Goal: Information Seeking & Learning: Learn about a topic

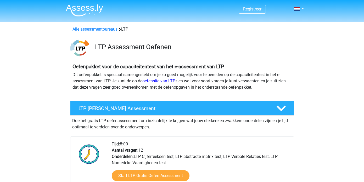
scroll to position [341, 0]
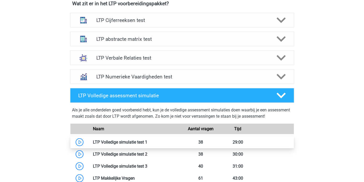
click at [147, 143] on link at bounding box center [147, 142] width 0 height 5
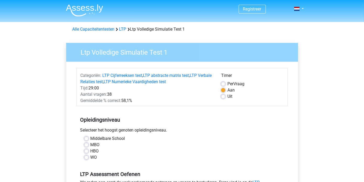
click at [91, 150] on label "HBO" at bounding box center [95, 151] width 8 height 6
click at [86, 150] on input "HBO" at bounding box center [86, 150] width 4 height 5
radio input "true"
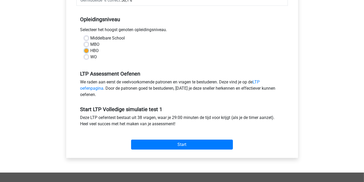
scroll to position [106, 0]
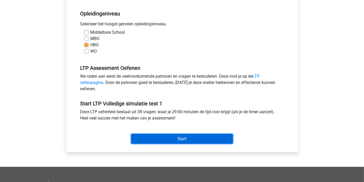
click at [184, 137] on input "Start" at bounding box center [182, 139] width 102 height 10
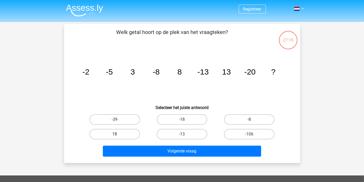
click at [126, 134] on label "18" at bounding box center [114, 134] width 50 height 10
click at [118, 134] on input "18" at bounding box center [116, 135] width 3 height 3
radio input "true"
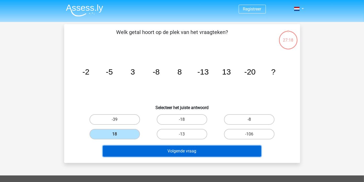
click at [200, 149] on button "Volgende vraag" at bounding box center [182, 151] width 158 height 11
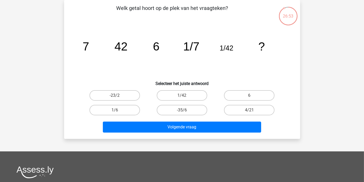
scroll to position [25, 0]
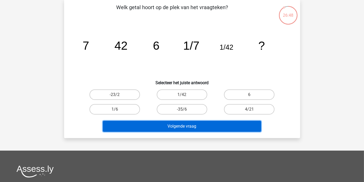
click at [195, 125] on button "Volgende vraag" at bounding box center [182, 126] width 158 height 11
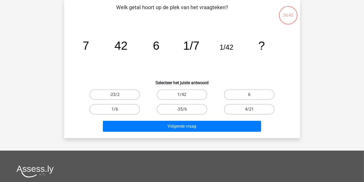
click at [109, 63] on icon "image/svg+xml 7 42 6 1/7 1/42 ?" at bounding box center [182, 49] width 211 height 53
click at [106, 108] on label "1/6" at bounding box center [114, 109] width 50 height 10
click at [115, 109] on input "1/6" at bounding box center [116, 110] width 3 height 3
radio input "true"
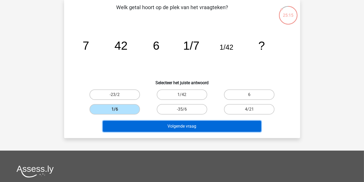
click at [188, 126] on button "Volgende vraag" at bounding box center [182, 126] width 158 height 11
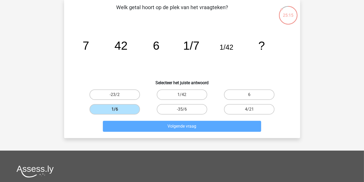
scroll to position [24, 0]
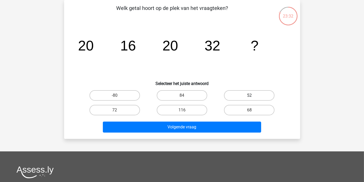
click at [255, 93] on label "52" at bounding box center [249, 95] width 50 height 10
click at [253, 95] on input "52" at bounding box center [250, 96] width 3 height 3
radio input "true"
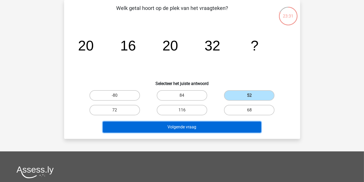
click at [210, 125] on button "Volgende vraag" at bounding box center [182, 127] width 158 height 11
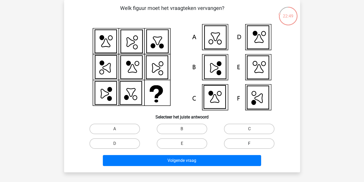
click at [236, 144] on label "F" at bounding box center [249, 143] width 50 height 10
click at [249, 144] on input "F" at bounding box center [250, 145] width 3 height 3
radio input "true"
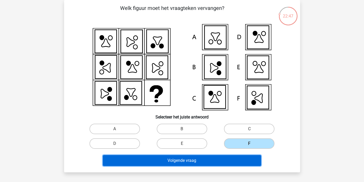
click at [215, 158] on button "Volgende vraag" at bounding box center [182, 160] width 158 height 11
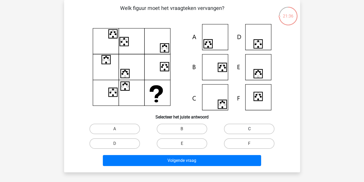
click at [258, 128] on label "C" at bounding box center [249, 129] width 50 height 10
click at [253, 129] on input "C" at bounding box center [250, 130] width 3 height 3
radio input "true"
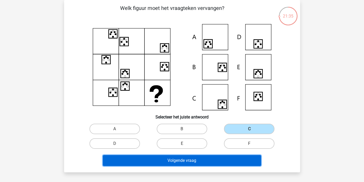
click at [217, 160] on button "Volgende vraag" at bounding box center [182, 160] width 158 height 11
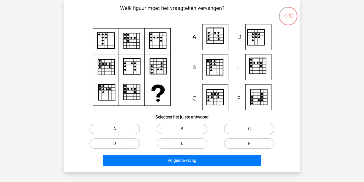
click at [253, 141] on label "F" at bounding box center [249, 143] width 50 height 10
click at [253, 144] on input "F" at bounding box center [250, 145] width 3 height 3
radio input "true"
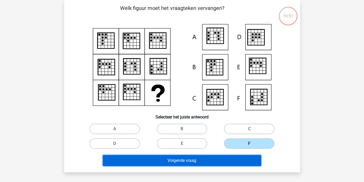
click at [208, 157] on button "Volgende vraag" at bounding box center [182, 160] width 158 height 11
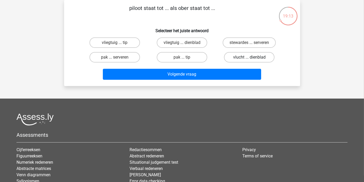
click at [246, 55] on label "vlucht ... dienblad" at bounding box center [249, 57] width 50 height 10
click at [249, 57] on input "vlucht ... dienblad" at bounding box center [250, 58] width 3 height 3
radio input "true"
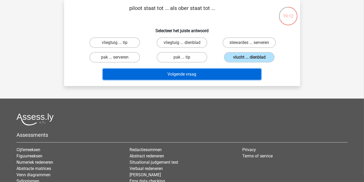
click at [205, 74] on button "Volgende vraag" at bounding box center [182, 74] width 158 height 11
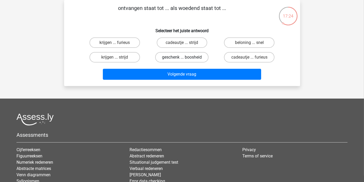
click at [190, 58] on label "geschenk ... boosheid" at bounding box center [181, 57] width 53 height 10
click at [185, 58] on input "geschenk ... boosheid" at bounding box center [183, 58] width 3 height 3
radio input "true"
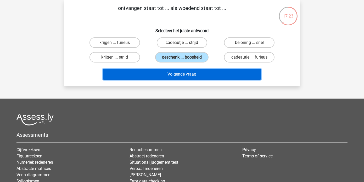
click at [189, 75] on button "Volgende vraag" at bounding box center [182, 74] width 158 height 11
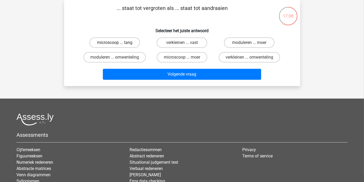
click at [106, 43] on label "microscoop ... tang" at bounding box center [114, 42] width 50 height 10
click at [115, 43] on input "microscoop ... tang" at bounding box center [116, 44] width 3 height 3
radio input "true"
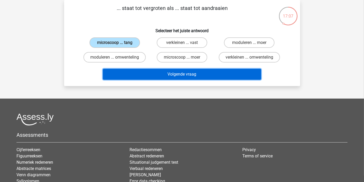
click at [162, 76] on button "Volgende vraag" at bounding box center [182, 74] width 158 height 11
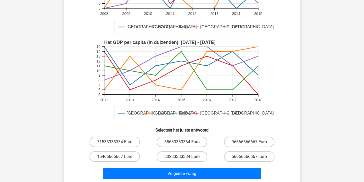
scroll to position [105, 0]
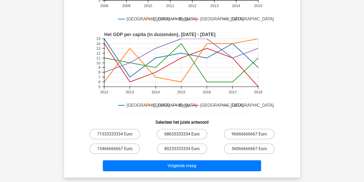
click at [190, 134] on label "68633333334 Euro" at bounding box center [182, 134] width 50 height 10
click at [185, 134] on input "68633333334 Euro" at bounding box center [183, 135] width 3 height 3
radio input "true"
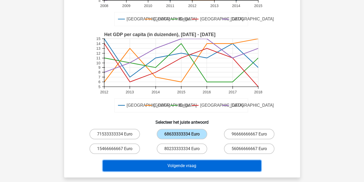
click at [189, 164] on button "Volgende vraag" at bounding box center [182, 165] width 158 height 11
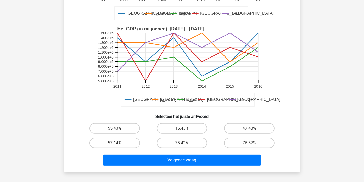
scroll to position [114, 0]
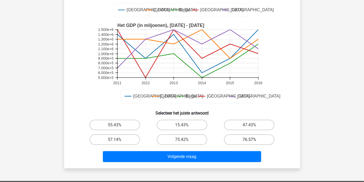
click at [247, 139] on label "76.57%" at bounding box center [249, 139] width 50 height 10
click at [249, 140] on input "76.57%" at bounding box center [250, 141] width 3 height 3
radio input "true"
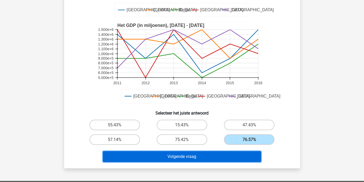
click at [224, 154] on button "Volgende vraag" at bounding box center [182, 156] width 158 height 11
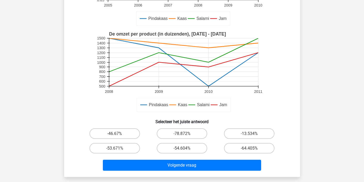
scroll to position [128, 0]
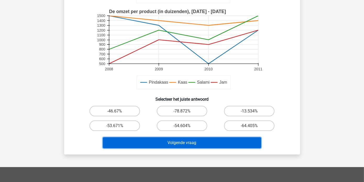
click at [207, 141] on button "Volgende vraag" at bounding box center [182, 142] width 158 height 11
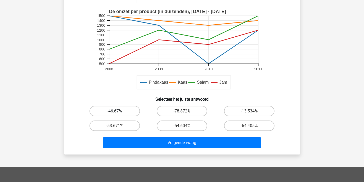
click at [108, 110] on label "-46.67%" at bounding box center [114, 111] width 50 height 10
click at [115, 111] on input "-46.67%" at bounding box center [116, 112] width 3 height 3
radio input "true"
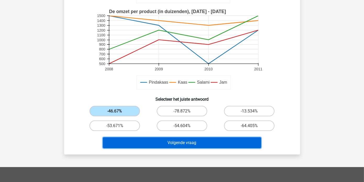
drag, startPoint x: 168, startPoint y: 141, endPoint x: 198, endPoint y: 142, distance: 30.6
click at [167, 141] on button "Volgende vraag" at bounding box center [182, 142] width 158 height 11
click at [166, 141] on button "Volgende vraag" at bounding box center [182, 142] width 158 height 11
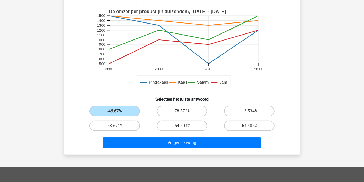
click at [148, 121] on div "-53.671%" at bounding box center [114, 125] width 67 height 15
click at [117, 111] on input "-46.67%" at bounding box center [116, 112] width 3 height 3
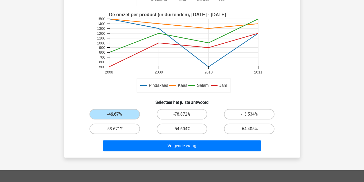
scroll to position [126, 0]
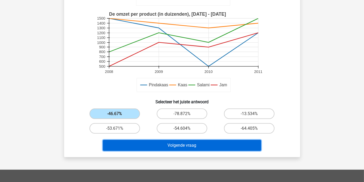
click at [168, 145] on button "Volgende vraag" at bounding box center [182, 145] width 158 height 11
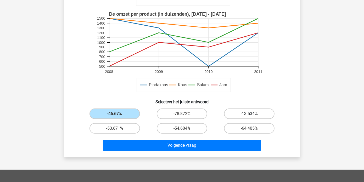
click at [255, 114] on label "-13.534%" at bounding box center [249, 114] width 50 height 10
click at [253, 114] on input "-13.534%" at bounding box center [250, 115] width 3 height 3
radio input "true"
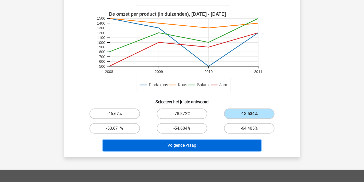
click at [224, 141] on button "Volgende vraag" at bounding box center [182, 145] width 158 height 11
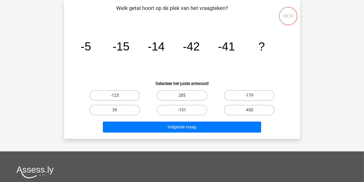
scroll to position [18, 0]
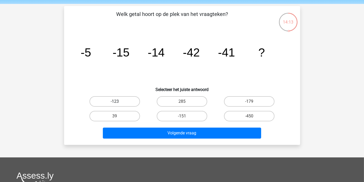
click at [127, 99] on label "-123" at bounding box center [114, 101] width 50 height 10
click at [118, 101] on input "-123" at bounding box center [116, 102] width 3 height 3
radio input "true"
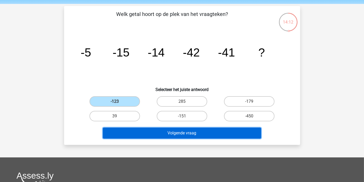
click at [163, 131] on button "Volgende vraag" at bounding box center [182, 133] width 158 height 11
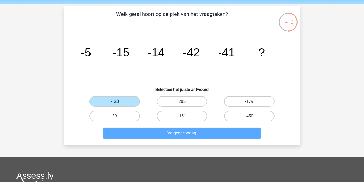
scroll to position [24, 0]
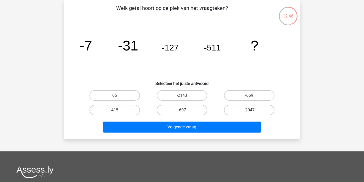
click at [187, 109] on label "-607" at bounding box center [182, 110] width 50 height 10
click at [185, 110] on input "-607" at bounding box center [183, 111] width 3 height 3
radio input "true"
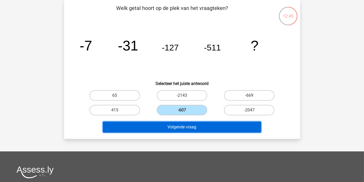
click at [192, 125] on button "Volgende vraag" at bounding box center [182, 127] width 158 height 11
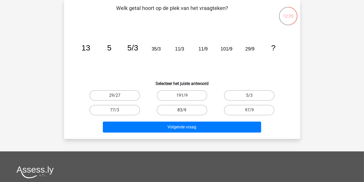
click at [187, 112] on label "83/9" at bounding box center [182, 110] width 50 height 10
click at [185, 112] on input "83/9" at bounding box center [183, 111] width 3 height 3
radio input "true"
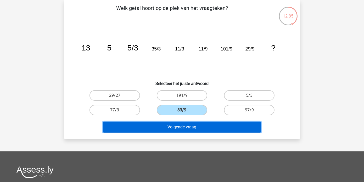
click at [188, 125] on button "Volgende vraag" at bounding box center [182, 127] width 158 height 11
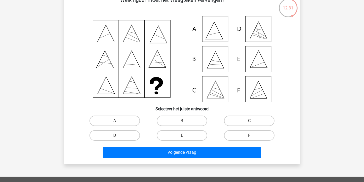
scroll to position [37, 0]
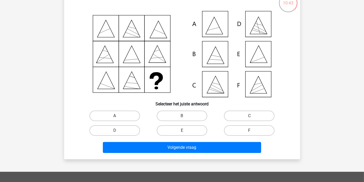
click at [117, 115] on label "A" at bounding box center [114, 116] width 50 height 10
click at [117, 116] on input "A" at bounding box center [116, 117] width 3 height 3
radio input "true"
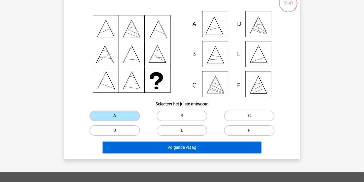
click at [167, 145] on button "Volgende vraag" at bounding box center [182, 147] width 158 height 11
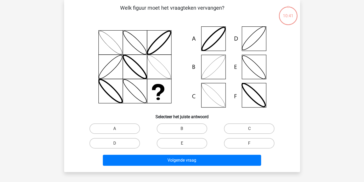
scroll to position [24, 0]
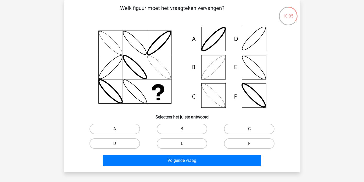
click at [235, 130] on label "C" at bounding box center [249, 129] width 50 height 10
click at [249, 130] on input "C" at bounding box center [250, 130] width 3 height 3
radio input "true"
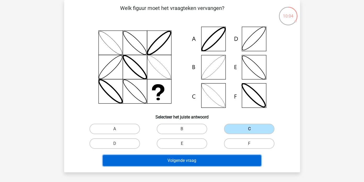
click at [186, 162] on button "Volgende vraag" at bounding box center [182, 160] width 158 height 11
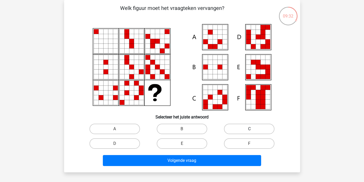
click at [240, 129] on label "C" at bounding box center [249, 129] width 50 height 10
click at [249, 129] on input "C" at bounding box center [250, 130] width 3 height 3
radio input "true"
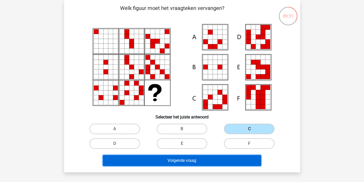
click at [189, 162] on button "Volgende vraag" at bounding box center [182, 160] width 158 height 11
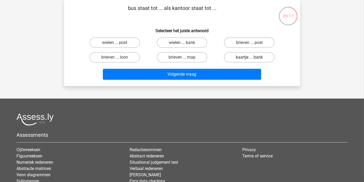
click at [240, 60] on label "kaartje ... bank" at bounding box center [249, 57] width 50 height 10
click at [249, 60] on input "kaartje ... bank" at bounding box center [250, 58] width 3 height 3
radio input "true"
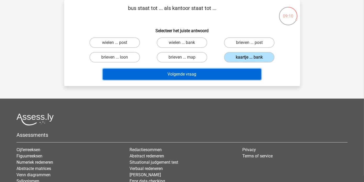
click at [207, 74] on button "Volgende vraag" at bounding box center [182, 74] width 158 height 11
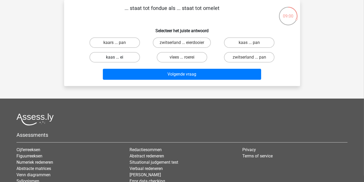
click at [111, 56] on label "kaas ... ei" at bounding box center [114, 57] width 50 height 10
click at [115, 57] on input "kaas ... ei" at bounding box center [116, 58] width 3 height 3
radio input "true"
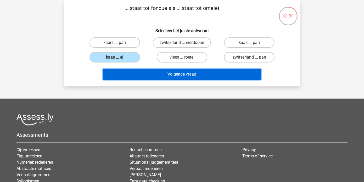
click at [183, 76] on button "Volgende vraag" at bounding box center [182, 74] width 158 height 11
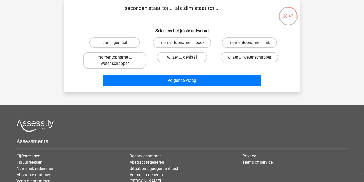
click at [174, 56] on label "wijzer ... geniaal" at bounding box center [182, 57] width 50 height 10
click at [182, 57] on input "wijzer ... geniaal" at bounding box center [183, 58] width 3 height 3
radio input "true"
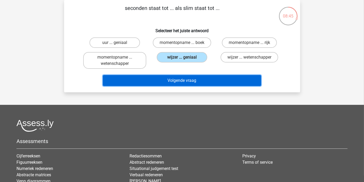
click at [175, 82] on button "Volgende vraag" at bounding box center [182, 80] width 158 height 11
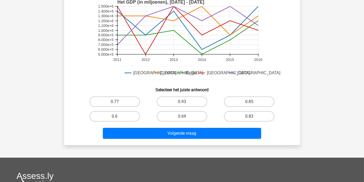
scroll to position [157, 0]
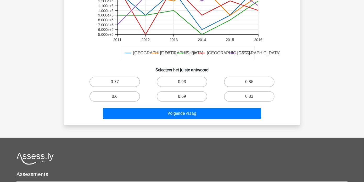
click at [185, 96] on label "0.69" at bounding box center [182, 96] width 50 height 10
click at [185, 97] on input "0.69" at bounding box center [183, 98] width 3 height 3
radio input "true"
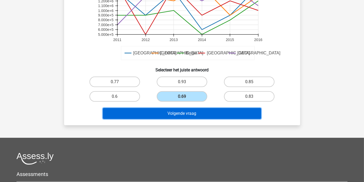
click at [190, 113] on button "Volgende vraag" at bounding box center [182, 113] width 158 height 11
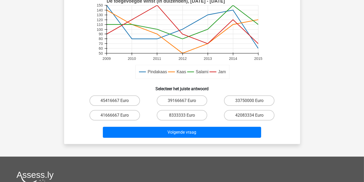
scroll to position [167, 0]
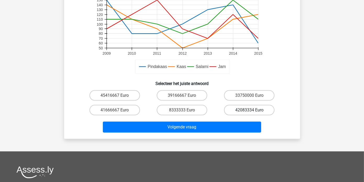
click at [235, 109] on label "42083334 Euro" at bounding box center [249, 110] width 50 height 10
click at [249, 110] on input "42083334 Euro" at bounding box center [250, 111] width 3 height 3
radio input "true"
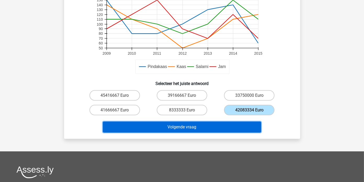
click at [199, 128] on button "Volgende vraag" at bounding box center [182, 127] width 158 height 11
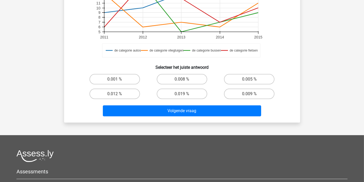
scroll to position [164, 0]
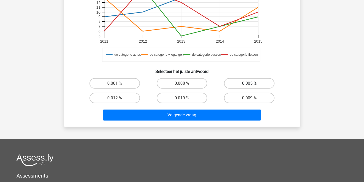
click at [252, 83] on label "0.005 %" at bounding box center [249, 83] width 50 height 10
click at [252, 83] on input "0.005 %" at bounding box center [250, 84] width 3 height 3
radio input "true"
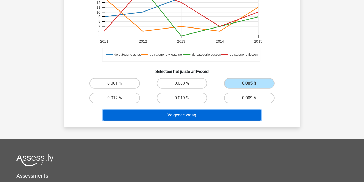
click at [198, 116] on button "Volgende vraag" at bounding box center [182, 115] width 158 height 11
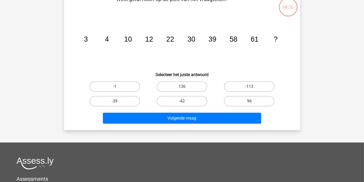
scroll to position [24, 0]
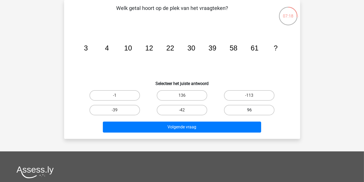
click at [242, 109] on label "96" at bounding box center [249, 110] width 50 height 10
click at [249, 110] on input "96" at bounding box center [250, 111] width 3 height 3
radio input "true"
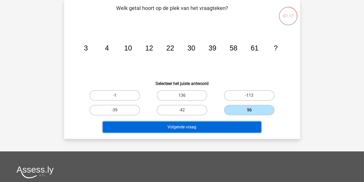
click at [215, 124] on button "Volgende vraag" at bounding box center [182, 127] width 158 height 11
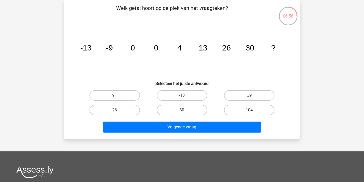
click at [118, 94] on label "91" at bounding box center [114, 95] width 50 height 10
click at [118, 95] on input "91" at bounding box center [116, 96] width 3 height 3
radio input "true"
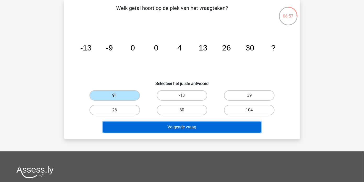
click at [167, 125] on button "Volgende vraag" at bounding box center [182, 127] width 158 height 11
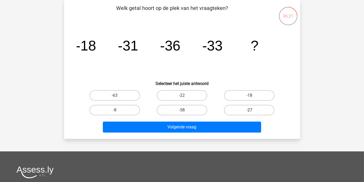
drag, startPoint x: 245, startPoint y: 109, endPoint x: 232, endPoint y: 120, distance: 17.2
click at [245, 109] on label "-27" at bounding box center [249, 110] width 50 height 10
click at [249, 110] on input "-27" at bounding box center [250, 111] width 3 height 3
radio input "true"
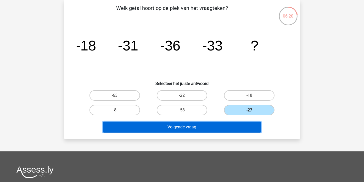
click at [214, 127] on button "Volgende vraag" at bounding box center [182, 127] width 158 height 11
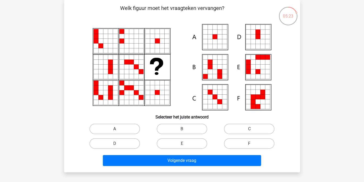
click at [122, 128] on label "A" at bounding box center [114, 129] width 50 height 10
click at [118, 129] on input "A" at bounding box center [116, 130] width 3 height 3
radio input "true"
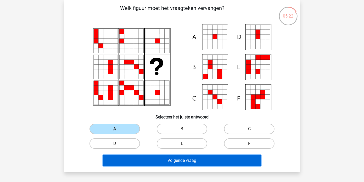
click at [160, 160] on button "Volgende vraag" at bounding box center [182, 160] width 158 height 11
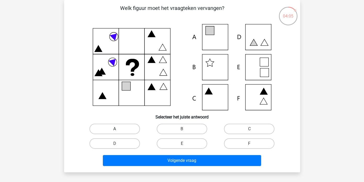
click at [122, 128] on label "A" at bounding box center [114, 129] width 50 height 10
click at [118, 129] on input "A" at bounding box center [116, 130] width 3 height 3
radio input "true"
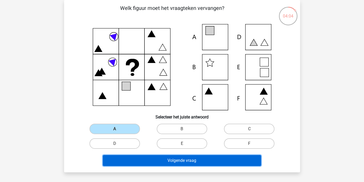
click at [161, 161] on button "Volgende vraag" at bounding box center [182, 160] width 158 height 11
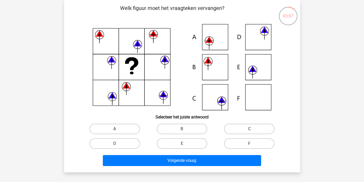
drag, startPoint x: 130, startPoint y: 128, endPoint x: 133, endPoint y: 130, distance: 3.5
click at [130, 128] on label "A" at bounding box center [114, 129] width 50 height 10
click at [118, 129] on input "A" at bounding box center [116, 130] width 3 height 3
radio input "true"
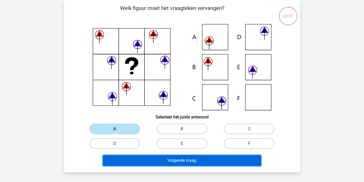
click at [153, 162] on button "Volgende vraag" at bounding box center [182, 160] width 158 height 11
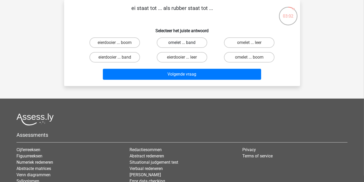
click at [176, 42] on label "omelet ... band" at bounding box center [182, 42] width 50 height 10
click at [182, 43] on input "omelet ... band" at bounding box center [183, 44] width 3 height 3
radio input "true"
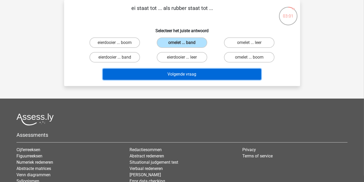
click at [178, 71] on button "Volgende vraag" at bounding box center [182, 74] width 158 height 11
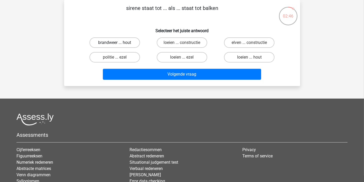
click at [121, 40] on label "brandweer ... hout" at bounding box center [114, 42] width 50 height 10
click at [118, 43] on input "brandweer ... hout" at bounding box center [116, 44] width 3 height 3
radio input "true"
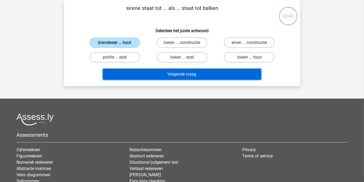
click at [165, 72] on button "Volgende vraag" at bounding box center [182, 74] width 158 height 11
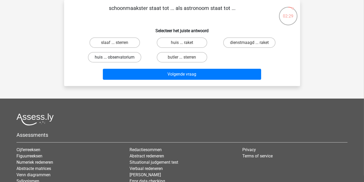
click at [131, 57] on label "huis ... observatorium" at bounding box center [114, 57] width 53 height 10
click at [118, 57] on input "huis ... observatorium" at bounding box center [116, 58] width 3 height 3
radio input "true"
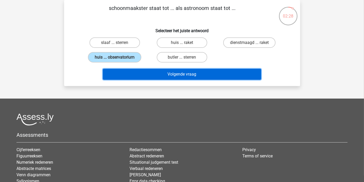
click at [162, 73] on button "Volgende vraag" at bounding box center [182, 74] width 158 height 11
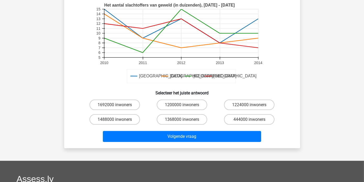
scroll to position [141, 0]
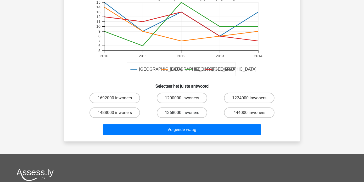
click at [177, 114] on label "1368000 inwoners" at bounding box center [182, 113] width 50 height 10
click at [182, 114] on input "1368000 inwoners" at bounding box center [183, 114] width 3 height 3
radio input "true"
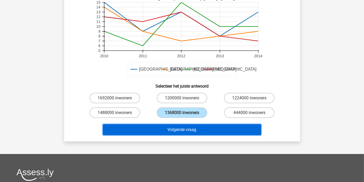
click at [182, 130] on button "Volgende vraag" at bounding box center [182, 129] width 158 height 11
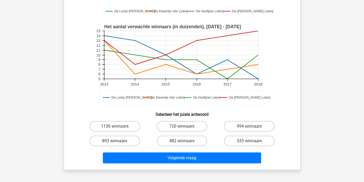
scroll to position [160, 0]
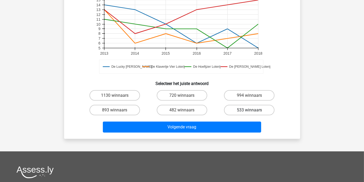
click at [248, 107] on label "533 winnaars" at bounding box center [249, 110] width 50 height 10
click at [249, 110] on input "533 winnaars" at bounding box center [250, 111] width 3 height 3
radio input "true"
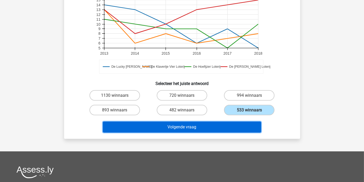
click at [208, 126] on button "Volgende vraag" at bounding box center [182, 127] width 158 height 11
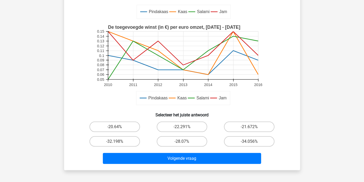
scroll to position [134, 0]
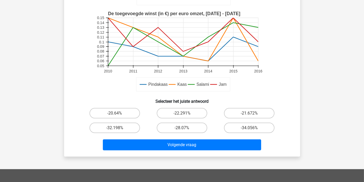
click at [251, 114] on input "-21.672%" at bounding box center [250, 114] width 3 height 3
radio input "true"
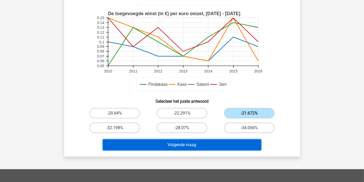
click at [204, 141] on button "Volgende vraag" at bounding box center [182, 144] width 158 height 11
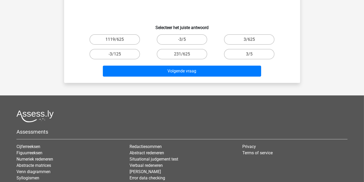
scroll to position [24, 0]
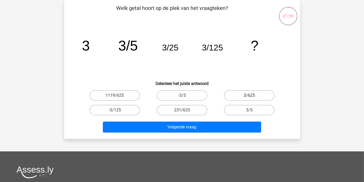
click at [252, 94] on label "3/625" at bounding box center [249, 95] width 50 height 10
click at [252, 95] on input "3/625" at bounding box center [250, 96] width 3 height 3
radio input "true"
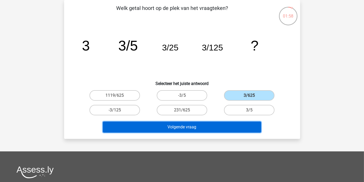
click at [205, 127] on button "Volgende vraag" at bounding box center [182, 127] width 158 height 11
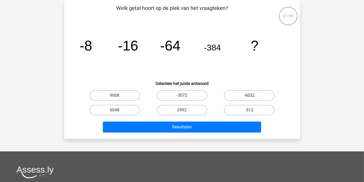
click at [244, 94] on label "-6032" at bounding box center [249, 95] width 50 height 10
click at [249, 95] on input "-6032" at bounding box center [250, 96] width 3 height 3
radio input "true"
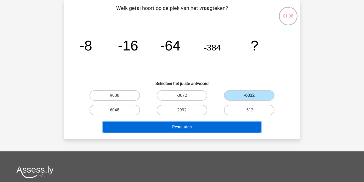
click at [203, 127] on button "Resultaten" at bounding box center [182, 127] width 158 height 11
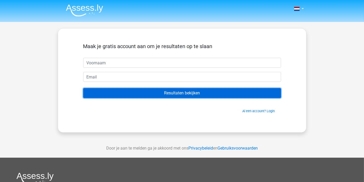
click at [181, 94] on input "Resultaten bekijken" at bounding box center [182, 93] width 198 height 10
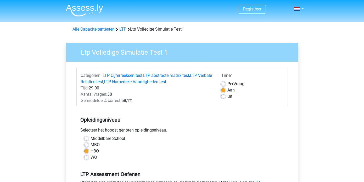
scroll to position [106, 0]
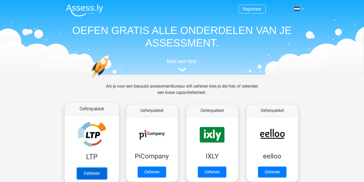
click at [84, 172] on link "Oefenen" at bounding box center [92, 174] width 30 height 12
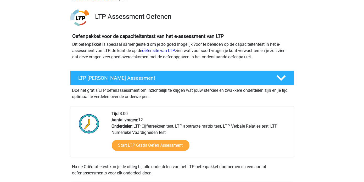
scroll to position [33, 0]
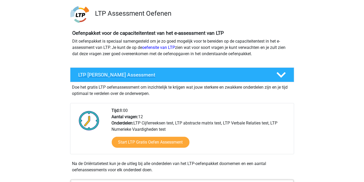
click at [280, 74] on icon at bounding box center [280, 74] width 9 height 9
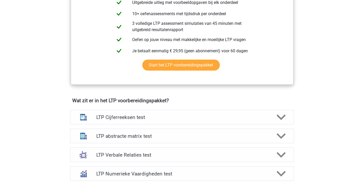
scroll to position [182, 0]
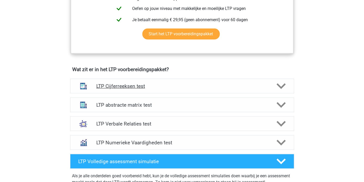
click at [122, 86] on h4 "LTP Cijferreeksen test" at bounding box center [181, 86] width 171 height 6
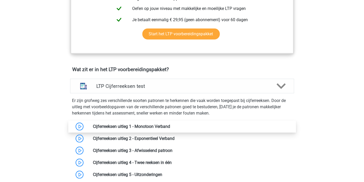
click at [170, 126] on link at bounding box center [170, 126] width 0 height 5
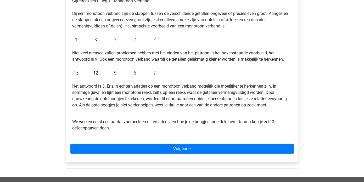
scroll to position [103, 0]
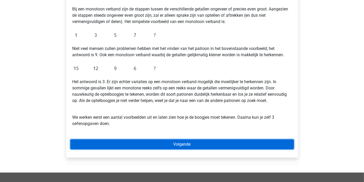
click at [182, 144] on link "Volgende" at bounding box center [181, 144] width 223 height 10
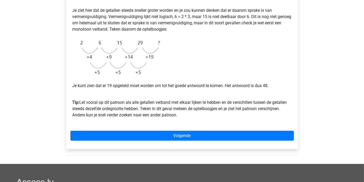
scroll to position [119, 0]
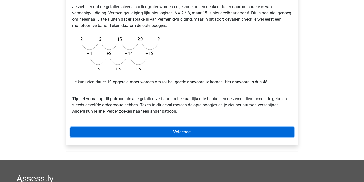
click at [182, 133] on link "Volgende" at bounding box center [181, 132] width 223 height 10
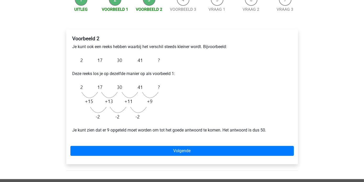
scroll to position [67, 0]
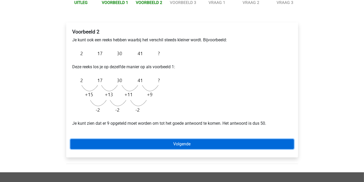
click at [170, 143] on link "Volgende" at bounding box center [181, 144] width 223 height 10
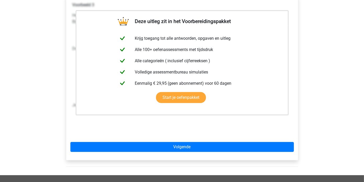
scroll to position [100, 0]
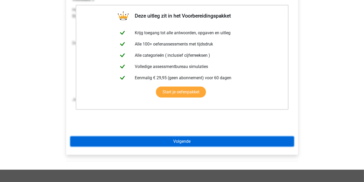
click at [182, 140] on link "Volgende" at bounding box center [181, 142] width 223 height 10
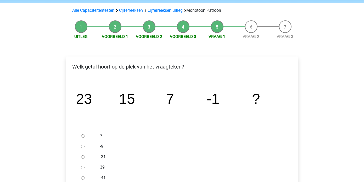
scroll to position [35, 0]
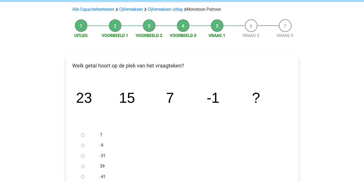
click at [82, 146] on input "-9" at bounding box center [82, 145] width 3 height 3
radio input "true"
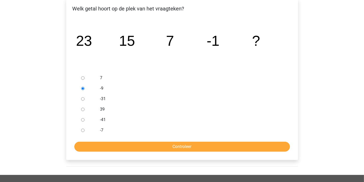
scroll to position [98, 0]
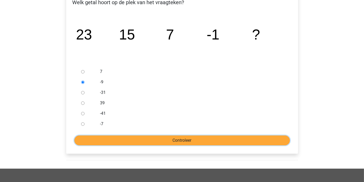
click at [199, 138] on input "Controleer" at bounding box center [182, 140] width 216 height 10
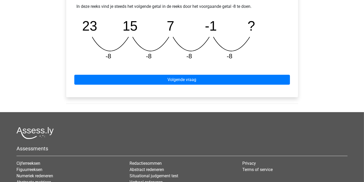
scroll to position [239, 0]
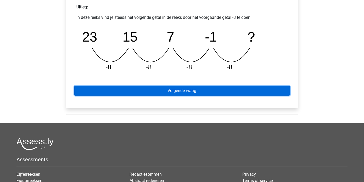
click at [193, 90] on link "Volgende vraag" at bounding box center [182, 91] width 216 height 10
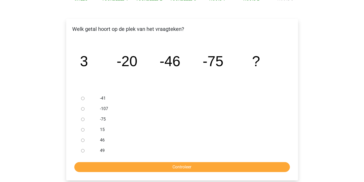
scroll to position [69, 0]
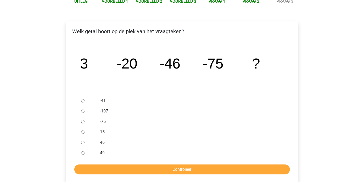
click at [83, 111] on input "-107" at bounding box center [82, 111] width 3 height 3
radio input "true"
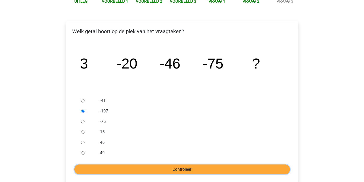
click at [176, 166] on input "Controleer" at bounding box center [182, 170] width 216 height 10
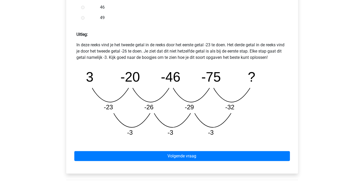
scroll to position [212, 0]
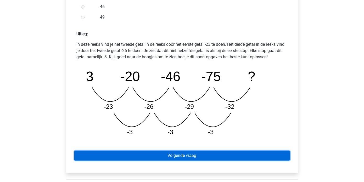
click at [174, 153] on link "Volgende vraag" at bounding box center [182, 156] width 216 height 10
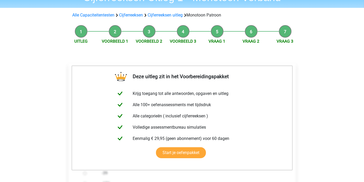
scroll to position [8, 0]
